Goal: Information Seeking & Learning: Check status

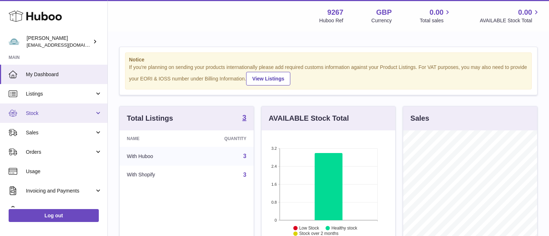
click at [32, 119] on link "Stock" at bounding box center [53, 113] width 107 height 19
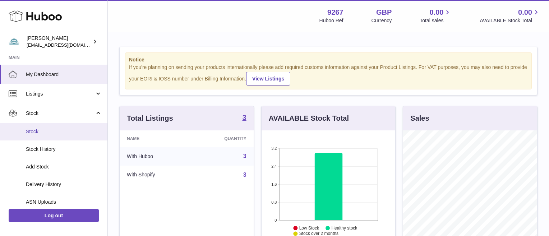
click at [36, 135] on link "Stock" at bounding box center [53, 132] width 107 height 18
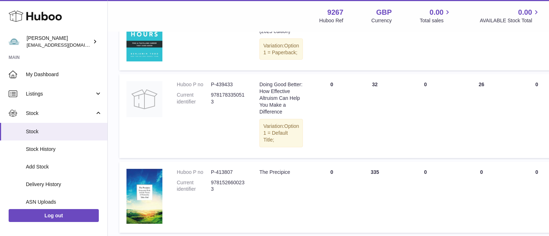
scroll to position [146, 0]
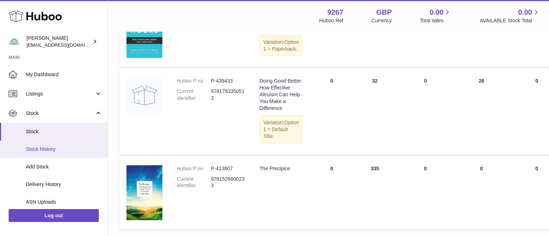
click at [44, 147] on span "Stock History" at bounding box center [64, 149] width 76 height 7
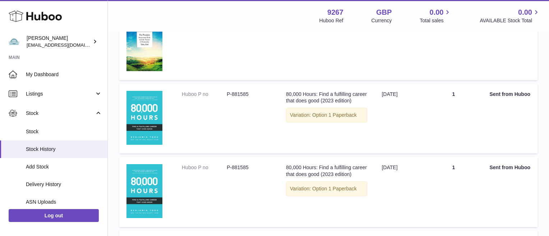
scroll to position [289, 0]
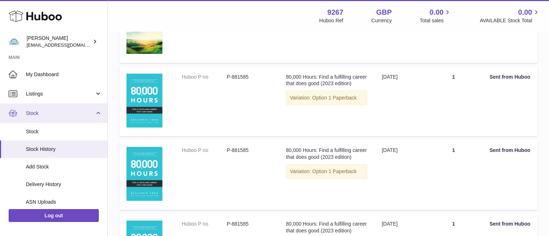
click at [32, 116] on link "Stock" at bounding box center [53, 113] width 107 height 19
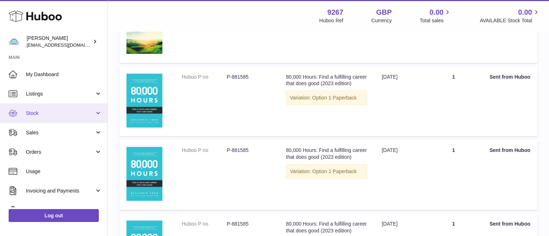
click at [37, 114] on span "Stock" at bounding box center [60, 113] width 69 height 7
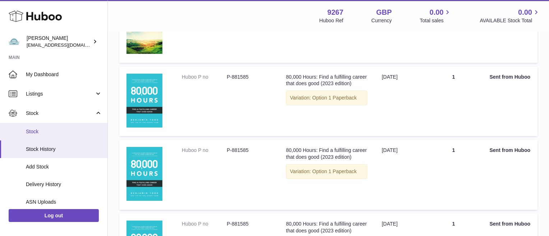
click at [37, 129] on span "Stock" at bounding box center [64, 131] width 76 height 7
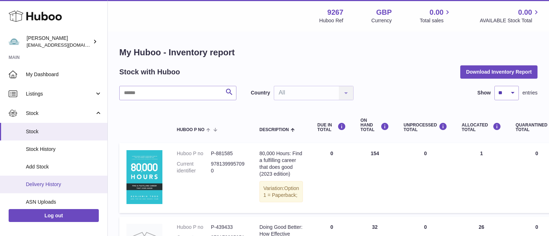
click at [58, 181] on span "Delivery History" at bounding box center [64, 184] width 76 height 7
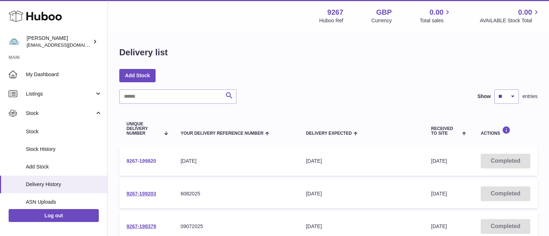
click at [144, 162] on link "9267-199820" at bounding box center [142, 161] width 30 height 6
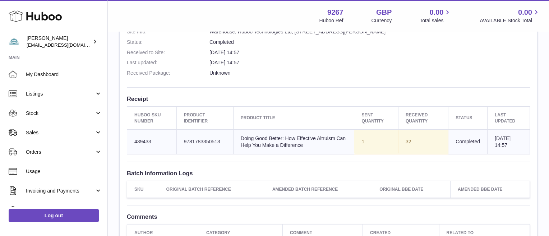
scroll to position [211, 0]
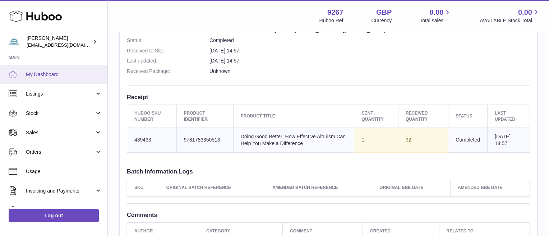
click at [45, 73] on span "My Dashboard" at bounding box center [64, 74] width 76 height 7
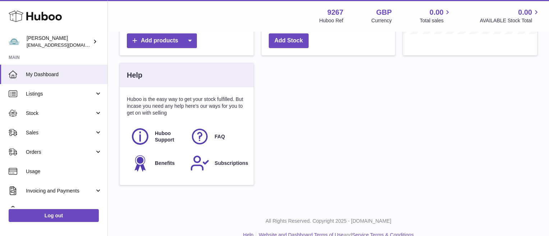
scroll to position [216, 0]
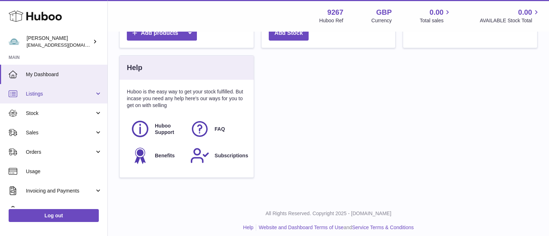
click at [30, 92] on span "Listings" at bounding box center [60, 94] width 69 height 7
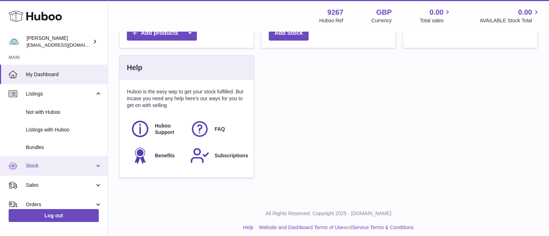
click at [29, 173] on link "Stock" at bounding box center [53, 165] width 107 height 19
click at [33, 163] on span "Stock" at bounding box center [60, 165] width 69 height 7
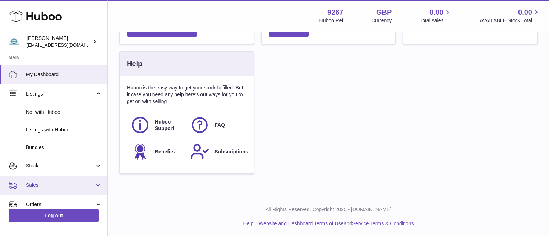
scroll to position [220, 0]
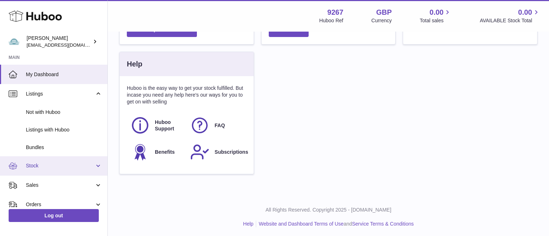
click at [86, 171] on link "Stock" at bounding box center [53, 165] width 107 height 19
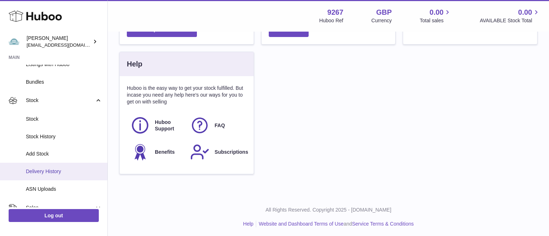
scroll to position [66, 0]
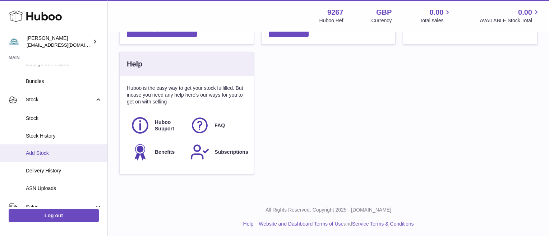
click at [52, 153] on span "Add Stock" at bounding box center [64, 153] width 76 height 7
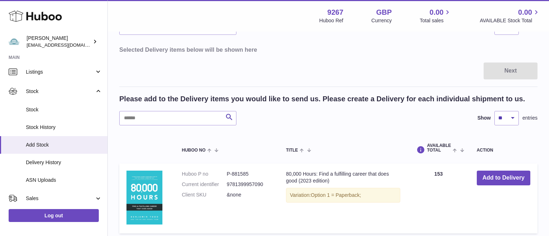
scroll to position [69, 0]
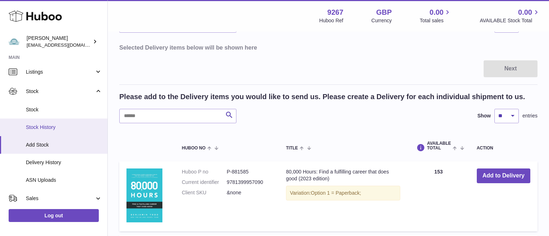
click at [37, 125] on span "Stock History" at bounding box center [64, 127] width 76 height 7
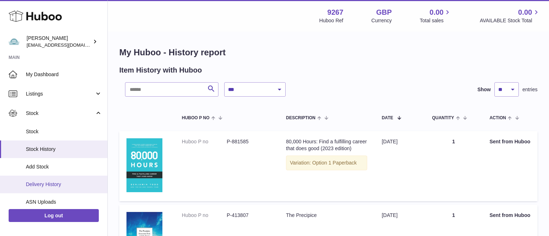
click at [48, 181] on span "Delivery History" at bounding box center [64, 184] width 76 height 7
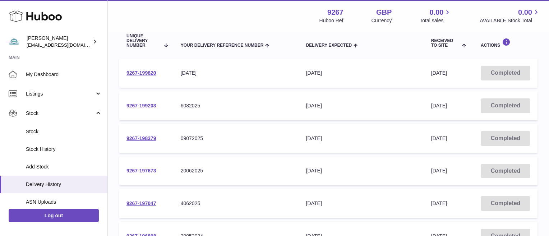
scroll to position [88, 0]
click at [142, 73] on link "9267-199820" at bounding box center [142, 73] width 30 height 6
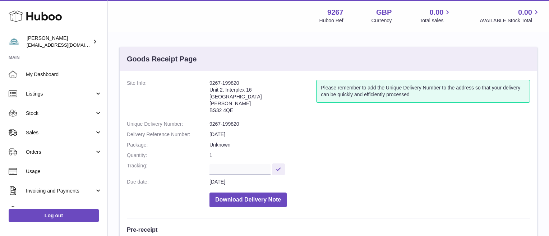
click at [222, 82] on address "9267-199820 Unit 2, Interplex 16 Ash Ridge Road Bradley Stoke BS32 4QE" at bounding box center [263, 98] width 107 height 37
copy address "9267-199820"
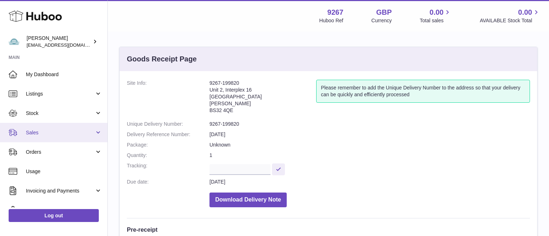
click at [48, 137] on link "Sales" at bounding box center [53, 132] width 107 height 19
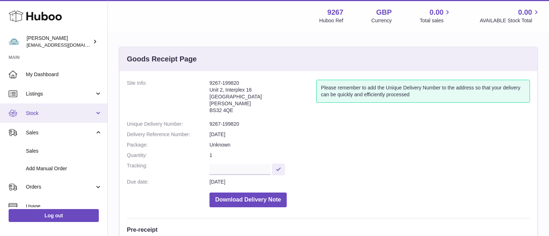
click at [41, 111] on span "Stock" at bounding box center [60, 113] width 69 height 7
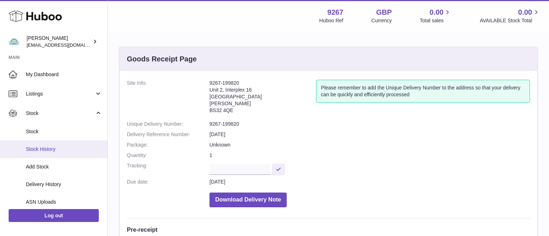
click at [41, 150] on span "Stock History" at bounding box center [64, 149] width 76 height 7
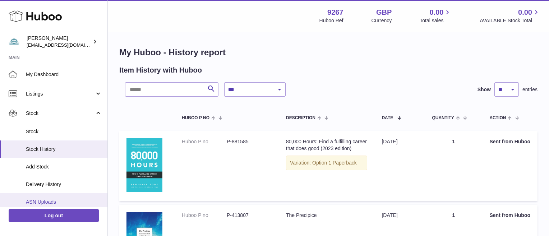
click at [40, 196] on link "ASN Uploads" at bounding box center [53, 202] width 107 height 18
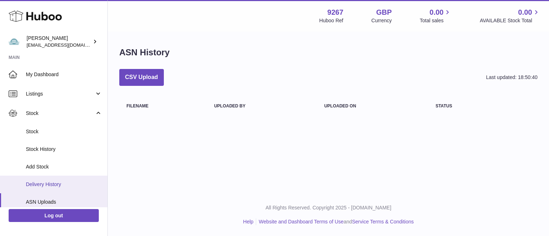
click at [40, 181] on span "Delivery History" at bounding box center [64, 184] width 76 height 7
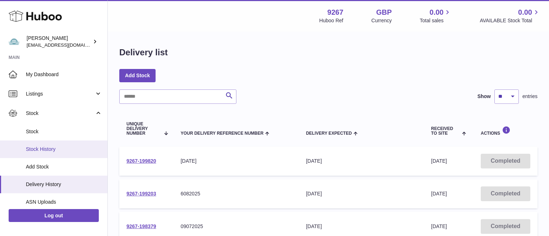
click at [42, 144] on link "Stock History" at bounding box center [53, 150] width 107 height 18
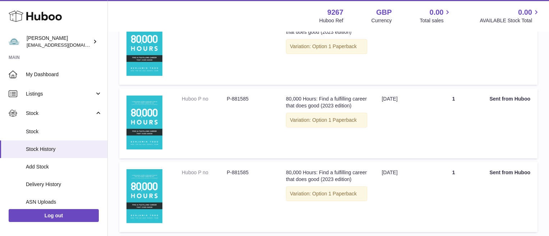
scroll to position [414, 0]
